Goal: Information Seeking & Learning: Learn about a topic

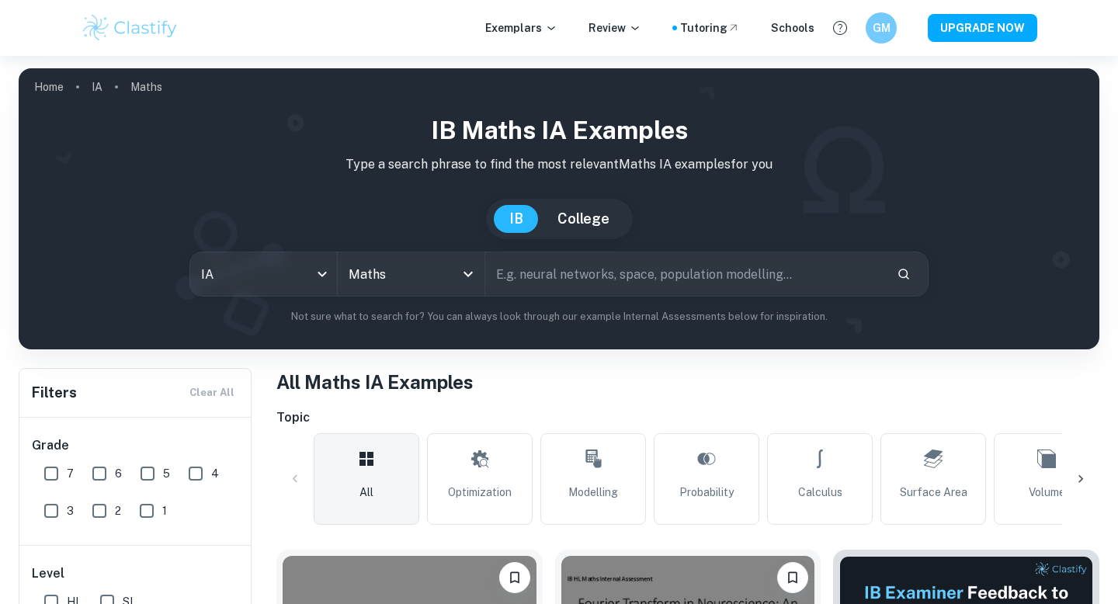
scroll to position [394, 0]
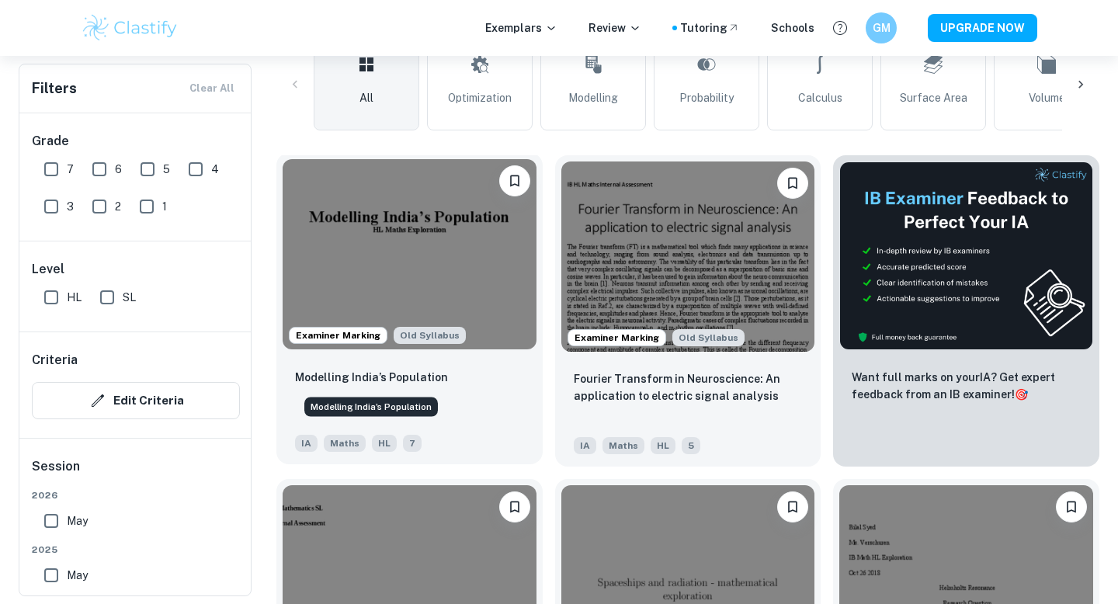
click at [310, 376] on p "Modelling India’s Population" at bounding box center [371, 377] width 153 height 17
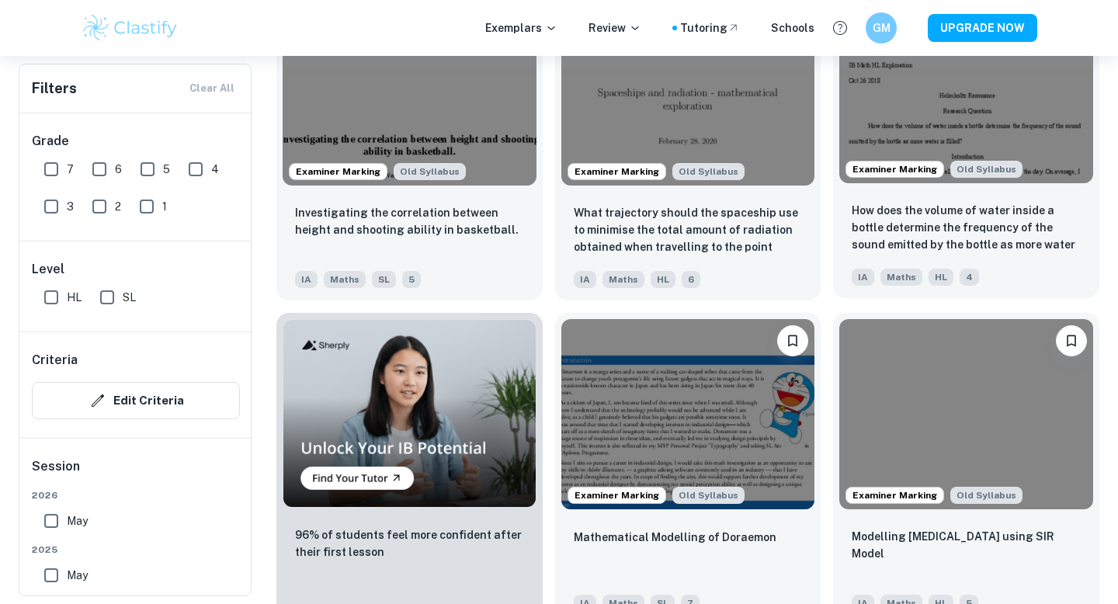
scroll to position [852, 0]
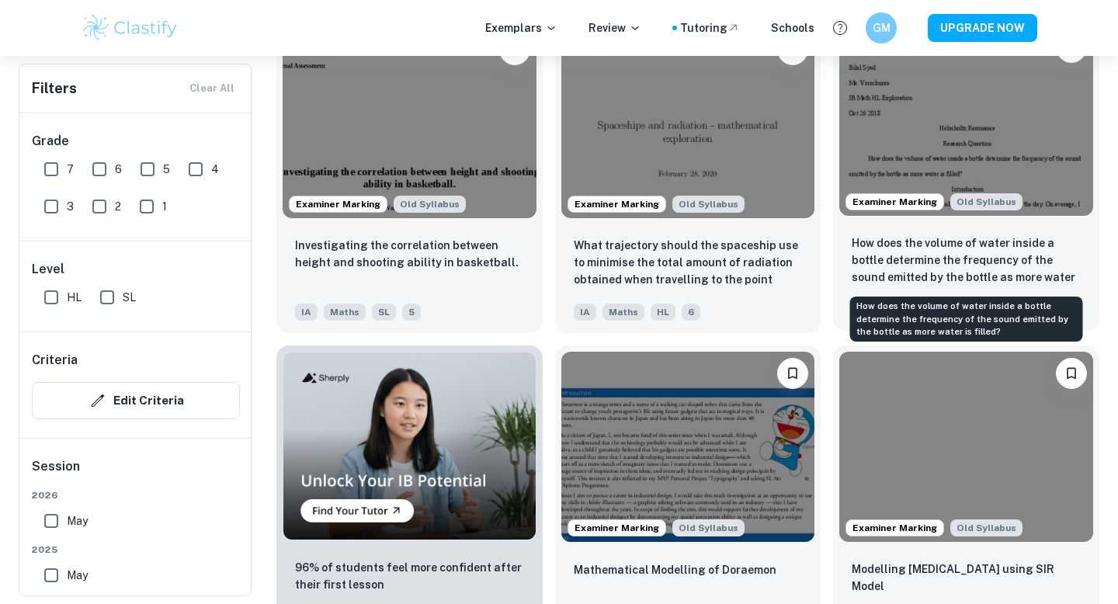
click at [914, 249] on p "How does the volume of water inside a bottle determine the frequency of the sou…" at bounding box center [966, 260] width 229 height 53
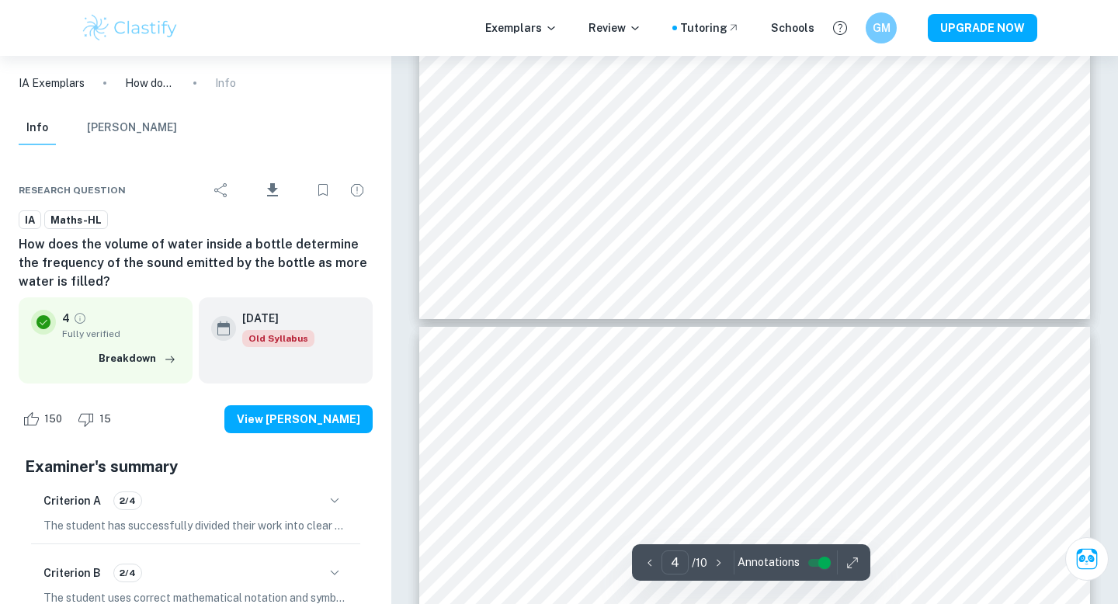
type input "3"
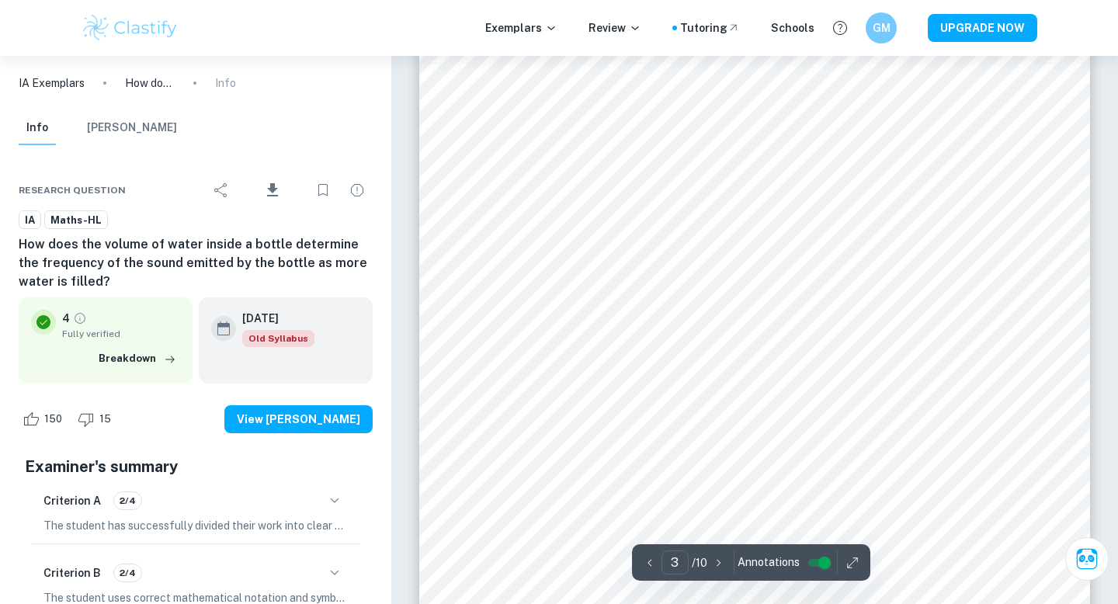
scroll to position [2201, 0]
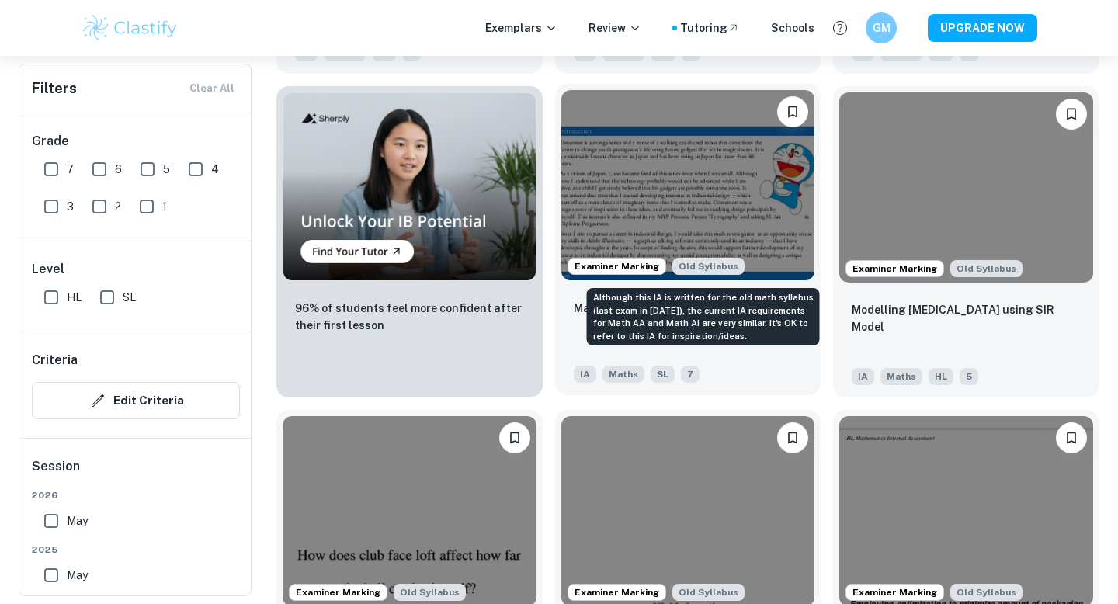
scroll to position [1131, 0]
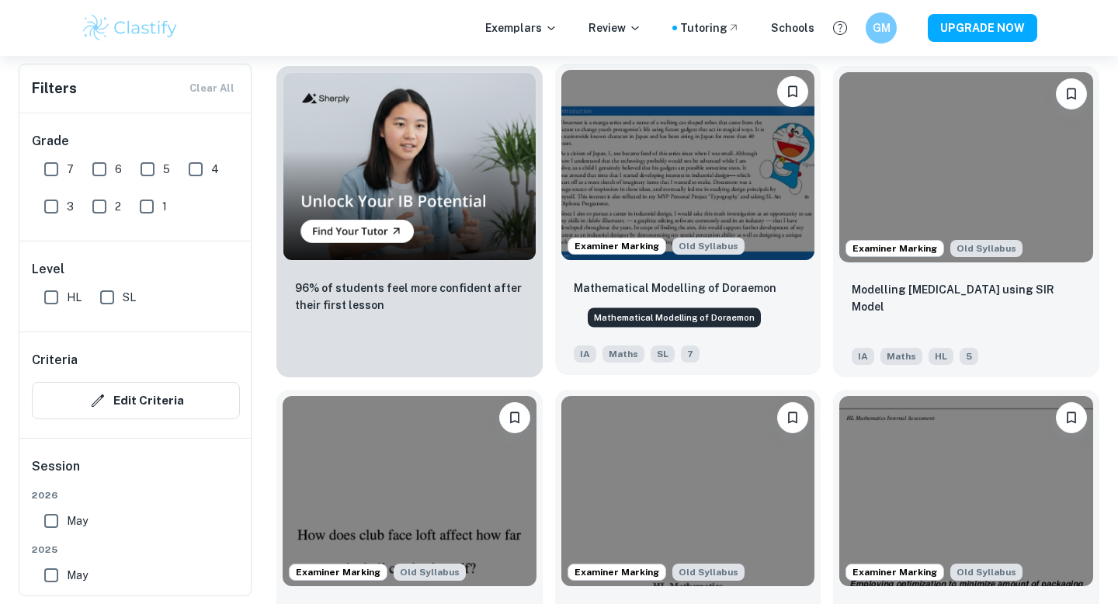
click at [690, 292] on p "Mathematical Modelling of Doraemon" at bounding box center [675, 288] width 203 height 17
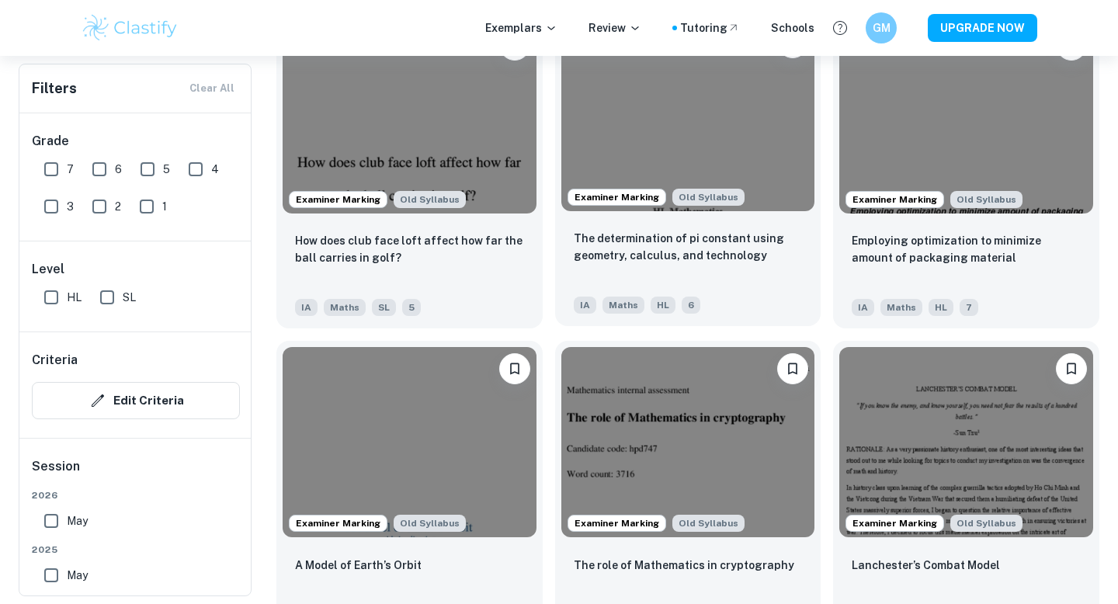
scroll to position [1530, 0]
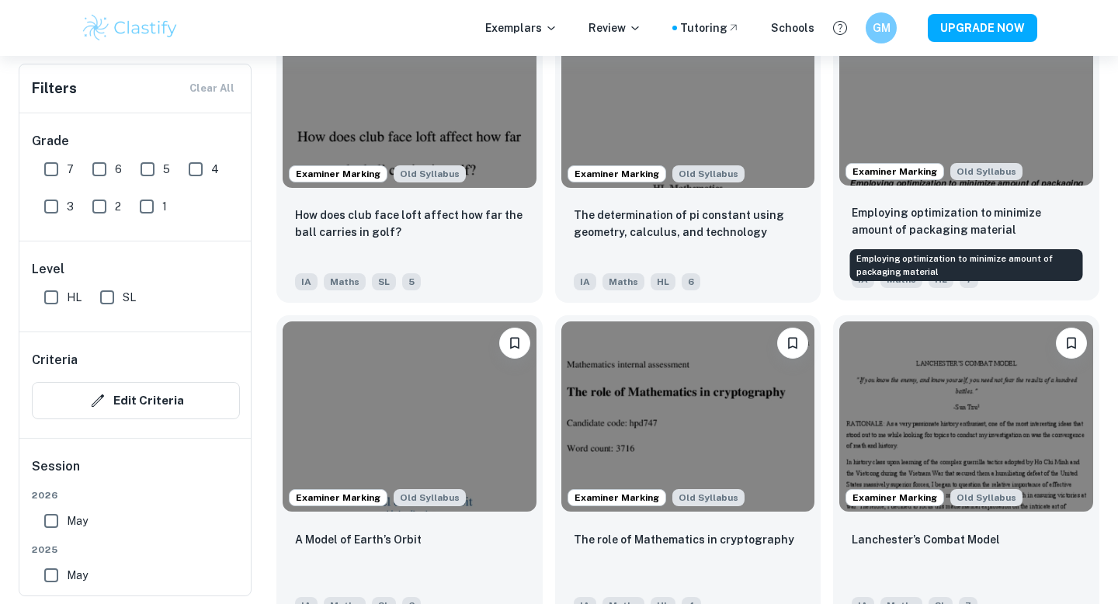
click at [870, 222] on p "Employing optimization to minimize amount of packaging material" at bounding box center [966, 221] width 229 height 34
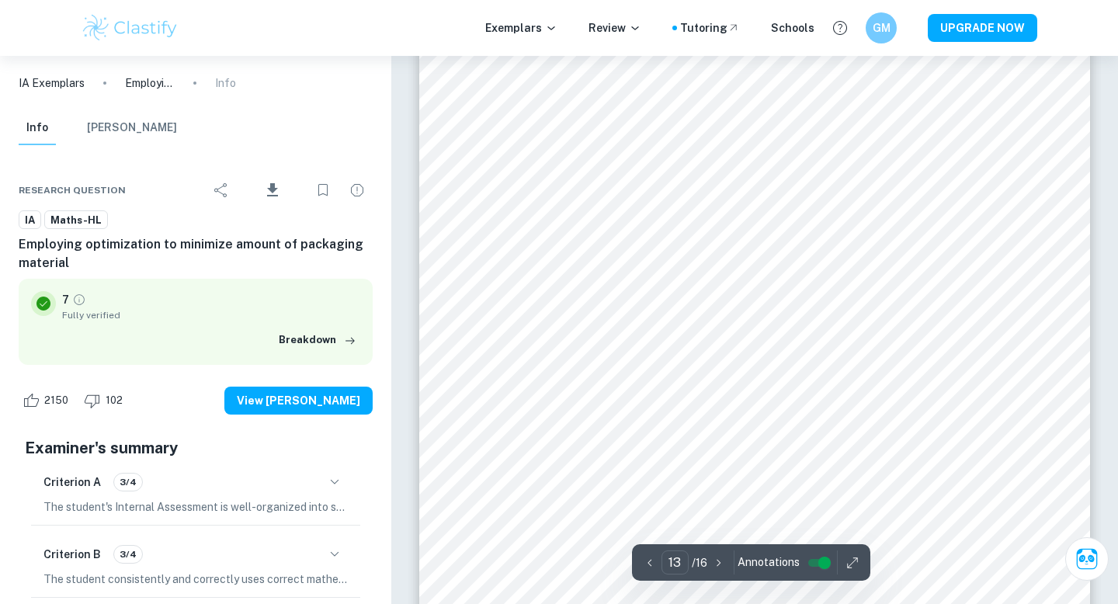
scroll to position [11825, 0]
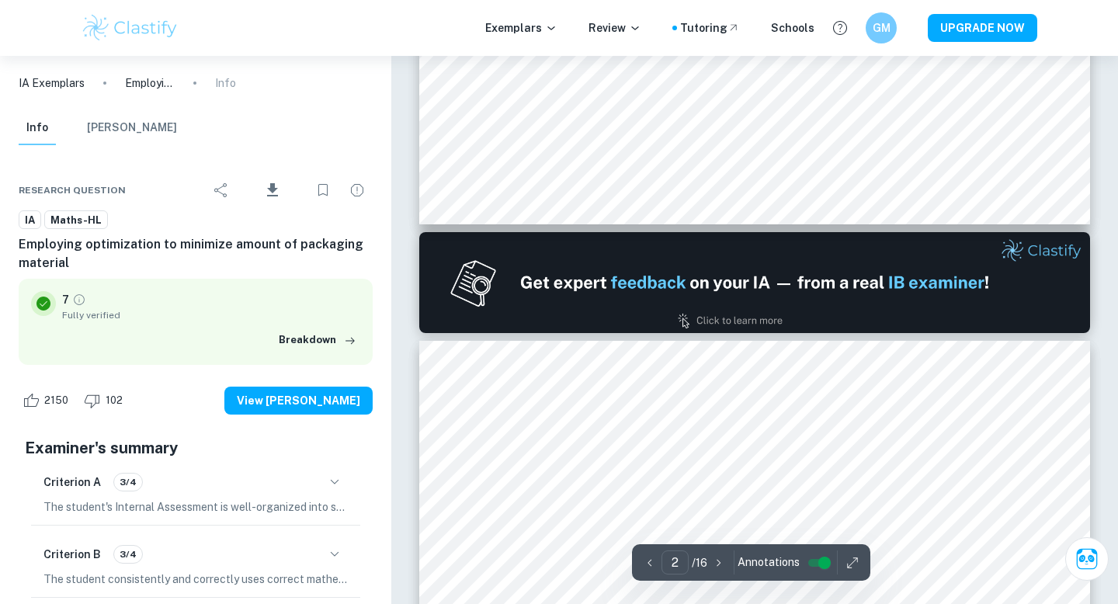
type input "1"
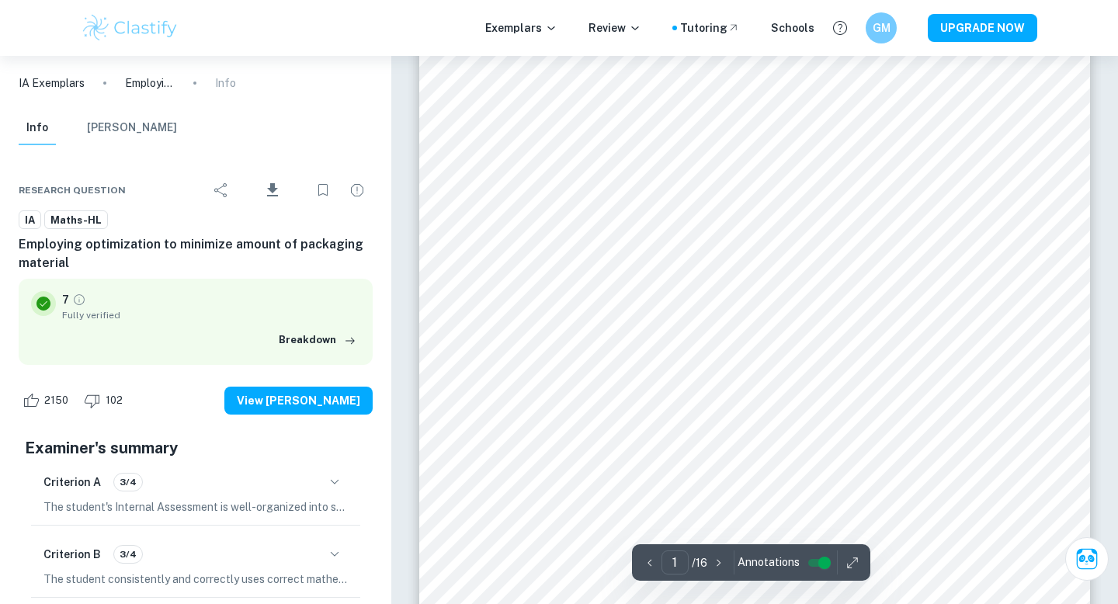
scroll to position [0, 0]
